Goal: Transaction & Acquisition: Purchase product/service

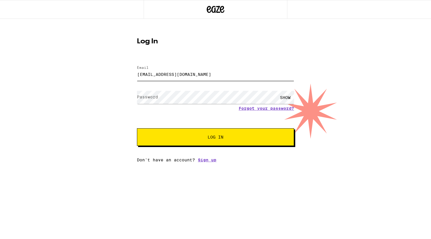
type input "[EMAIL_ADDRESS][DOMAIN_NAME]"
click at [216, 138] on button "Log In" at bounding box center [215, 137] width 157 height 18
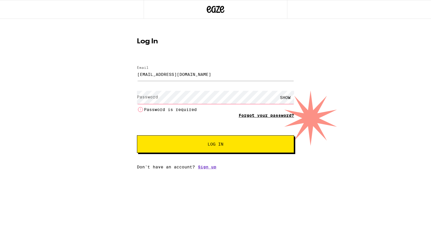
click at [275, 108] on form "Email Email [EMAIL_ADDRESS][DOMAIN_NAME] Password Password SHOW Password is req…" at bounding box center [215, 106] width 157 height 93
click at [274, 116] on link "Forgot your password?" at bounding box center [266, 115] width 55 height 5
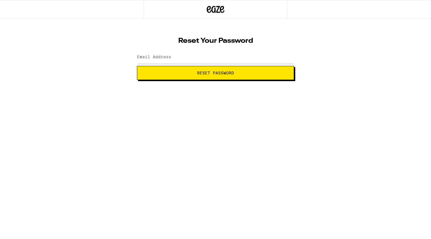
click at [235, 76] on button "Reset Password" at bounding box center [215, 73] width 157 height 14
type input "[EMAIL_ADDRESS][DOMAIN_NAME]"
click at [198, 74] on span "Reset Password" at bounding box center [215, 73] width 37 height 4
click at [157, 57] on label "New password" at bounding box center [153, 57] width 32 height 5
click at [148, 58] on label "New password" at bounding box center [153, 57] width 32 height 5
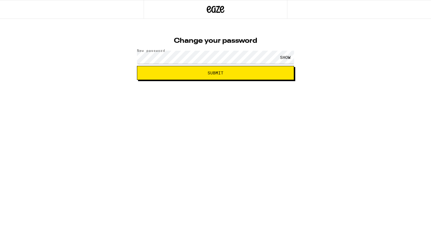
click at [289, 58] on div "SHOW" at bounding box center [286, 57] width 18 height 13
click at [202, 75] on button "Submit" at bounding box center [215, 73] width 157 height 14
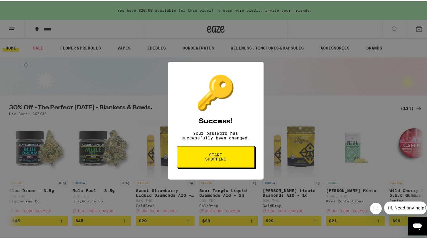
click at [185, 161] on button "Start shopping" at bounding box center [216, 156] width 78 height 22
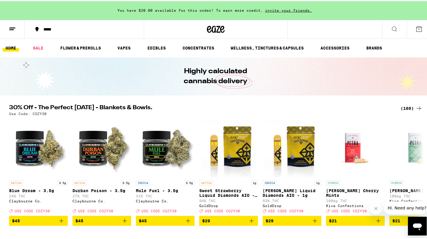
click at [391, 27] on icon at bounding box center [394, 27] width 7 height 7
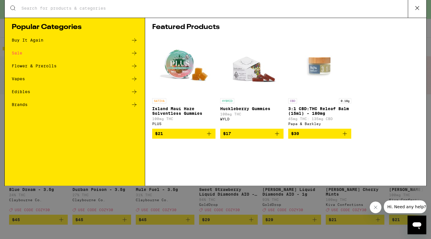
click at [187, 12] on input "Search for Products" at bounding box center [214, 9] width 387 height 5
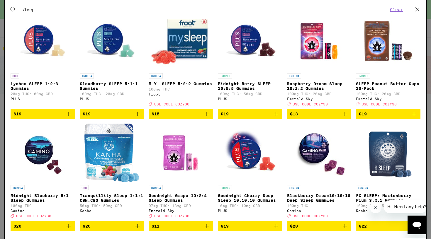
scroll to position [150, 0]
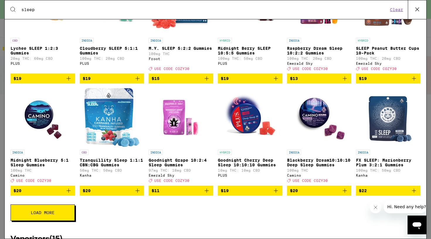
type input "sleep"
click at [39, 122] on img "Open page for Midnight Blueberry 5:1 Sleep Gummies from Camino" at bounding box center [42, 117] width 59 height 59
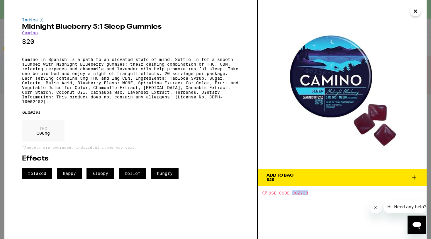
drag, startPoint x: 309, startPoint y: 194, endPoint x: 293, endPoint y: 194, distance: 15.5
click at [293, 194] on div "Deal Created with Sketch. USE CODE COZY30" at bounding box center [344, 193] width 165 height 5
copy span "COZY30"
click at [413, 177] on icon at bounding box center [414, 177] width 7 height 7
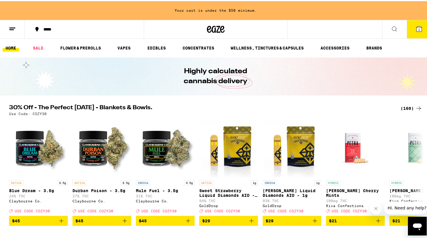
click at [416, 26] on icon at bounding box center [418, 27] width 5 height 5
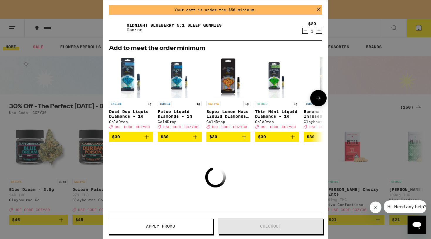
scroll to position [0, 1]
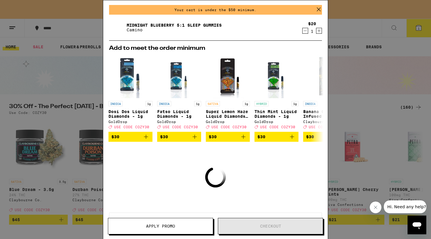
click at [317, 30] on icon "Increment" at bounding box center [319, 30] width 5 height 7
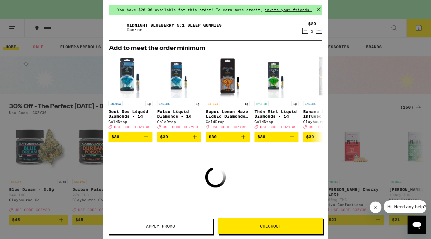
click at [317, 30] on icon "Increment" at bounding box center [319, 30] width 5 height 7
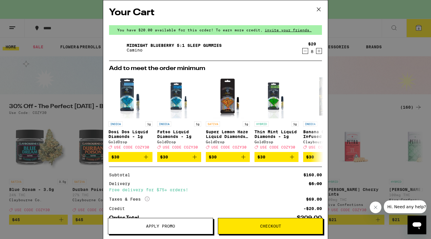
scroll to position [0, 0]
click at [317, 50] on icon "Increment" at bounding box center [319, 51] width 5 height 7
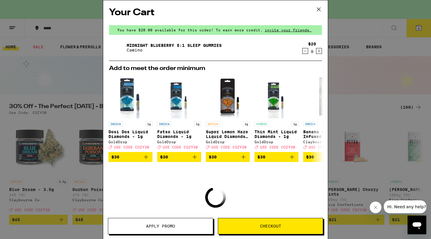
click at [317, 50] on icon "Increment" at bounding box center [319, 51] width 5 height 7
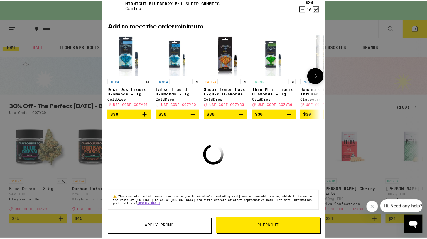
scroll to position [40, 0]
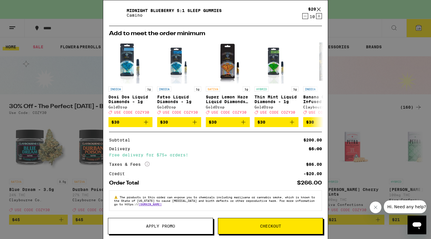
click at [151, 224] on button "Apply Promo" at bounding box center [160, 226] width 105 height 16
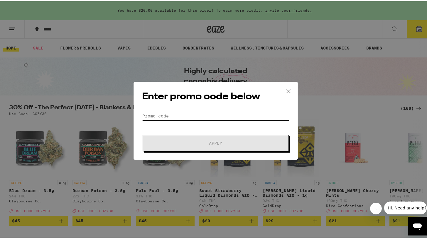
click at [191, 116] on input "Promo Code" at bounding box center [215, 115] width 147 height 9
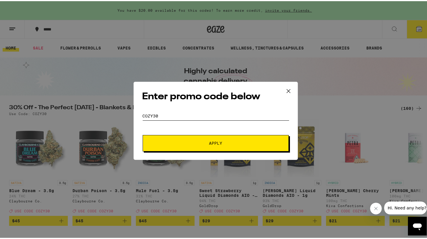
type input "COZY30"
click at [198, 143] on span "Apply" at bounding box center [216, 142] width 106 height 4
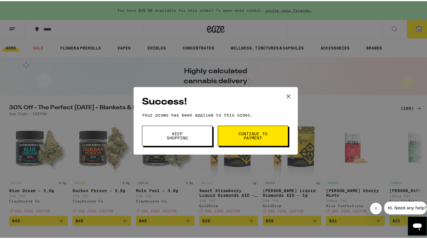
click at [255, 131] on span "Continue to payment" at bounding box center [253, 135] width 30 height 8
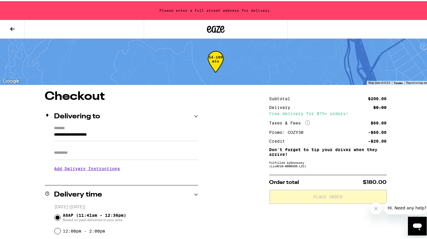
click at [86, 157] on input "Apt/Suite" at bounding box center [126, 152] width 144 height 14
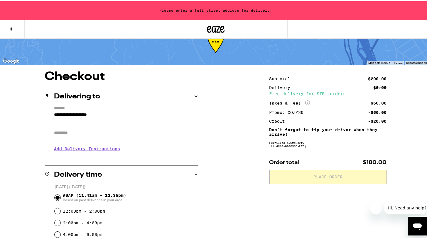
scroll to position [19, 0]
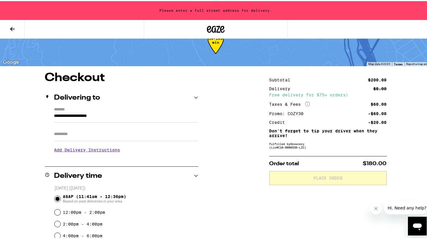
click at [84, 152] on h3 "Add Delivery Instructions" at bounding box center [126, 148] width 144 height 13
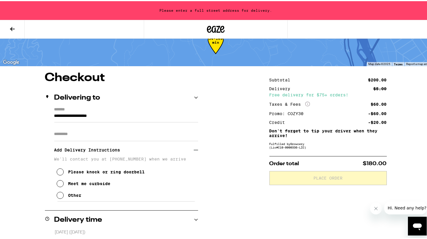
click at [57, 174] on icon at bounding box center [60, 170] width 7 height 7
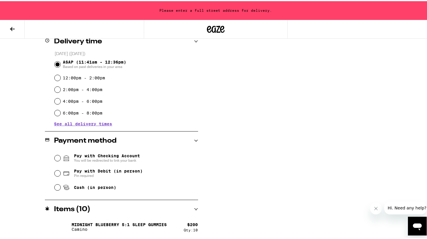
scroll to position [197, 0]
click at [55, 187] on input "Cash (in person)" at bounding box center [58, 187] width 6 height 6
radio input "true"
click at [374, 210] on icon "Close message from company" at bounding box center [375, 209] width 5 height 5
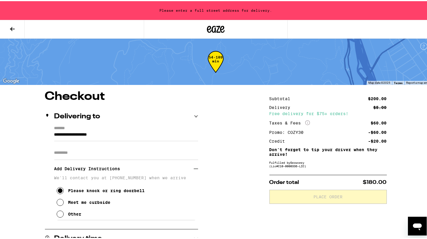
scroll to position [0, 0]
click at [297, 198] on span "Place Order" at bounding box center [327, 196] width 107 height 4
click at [87, 155] on input "Apt/Suite" at bounding box center [126, 152] width 144 height 14
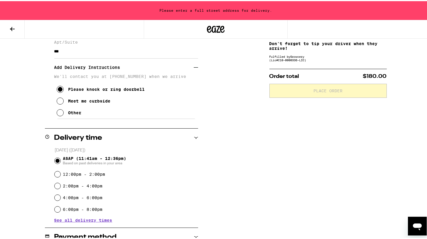
scroll to position [107, 0]
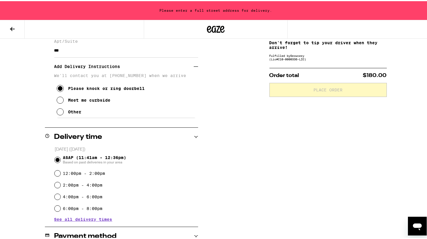
type input "***"
click at [55, 174] on input "12:00pm - 2:00pm" at bounding box center [58, 173] width 6 height 6
radio input "true"
click at [55, 160] on input "ASAP (11:41am - 12:36pm) Based on past deliveries in your area" at bounding box center [58, 159] width 6 height 6
radio input "true"
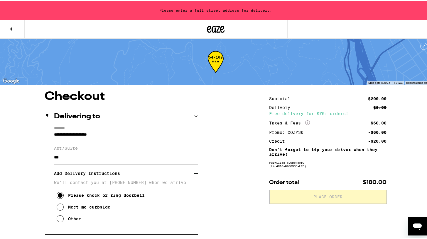
scroll to position [0, 0]
drag, startPoint x: 116, startPoint y: 136, endPoint x: 26, endPoint y: 134, distance: 90.1
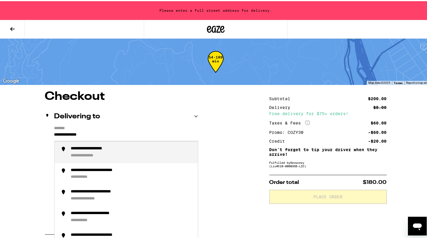
click at [111, 153] on div "**********" at bounding box center [132, 151] width 122 height 12
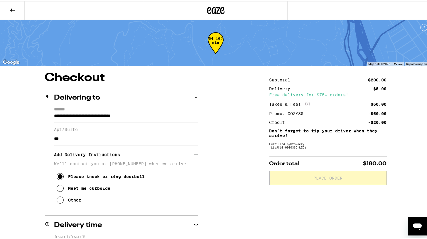
type input "**********"
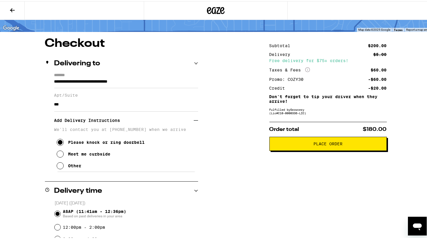
scroll to position [32, 0]
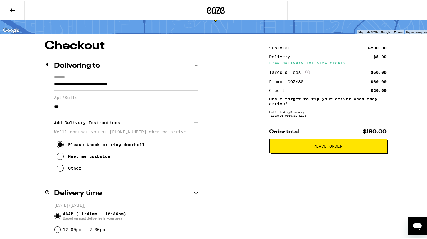
click at [293, 147] on span "Place Order" at bounding box center [327, 145] width 107 height 4
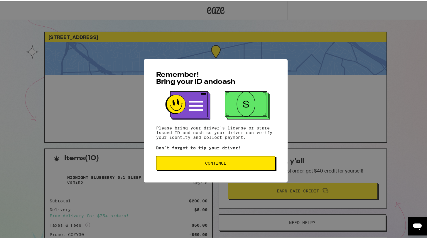
click at [190, 160] on button "Continue" at bounding box center [215, 162] width 119 height 14
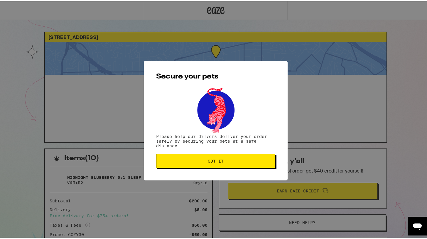
click at [190, 160] on span "Got it" at bounding box center [215, 160] width 109 height 4
